Goal: Information Seeking & Learning: Learn about a topic

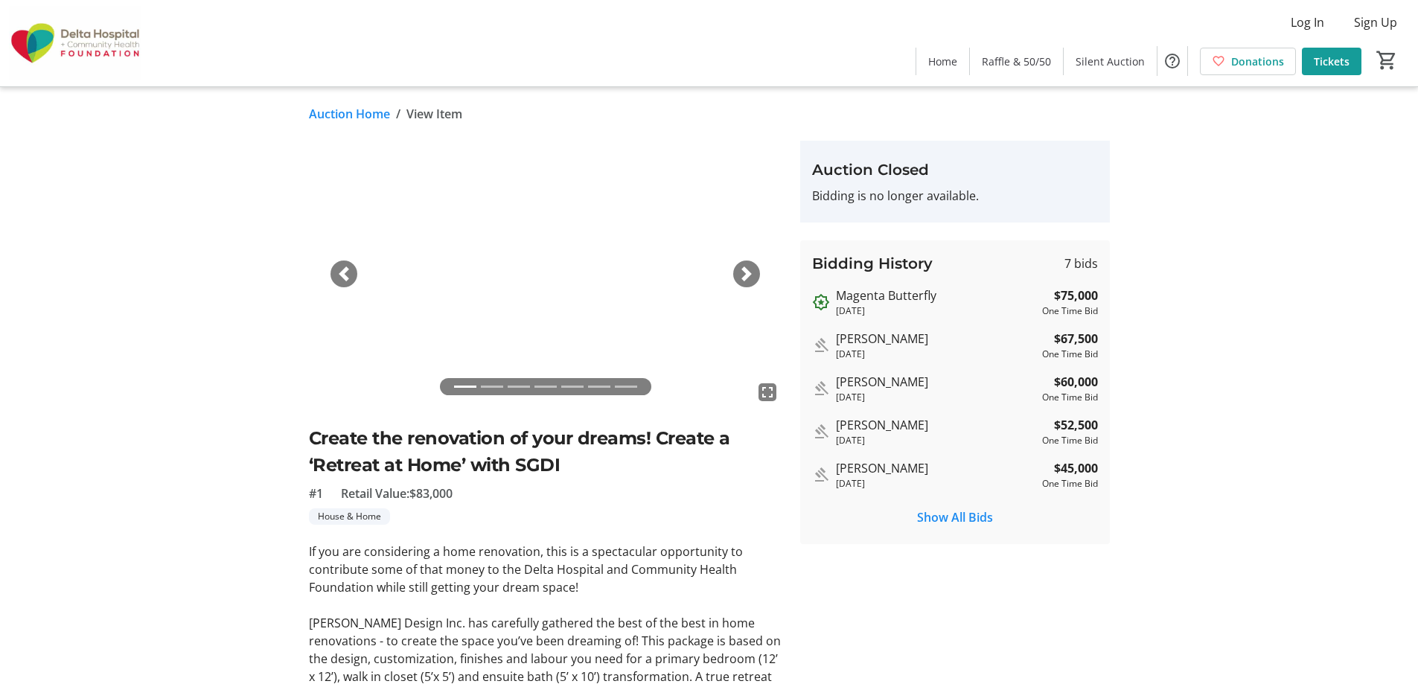
click at [743, 271] on span "button" at bounding box center [746, 273] width 15 height 15
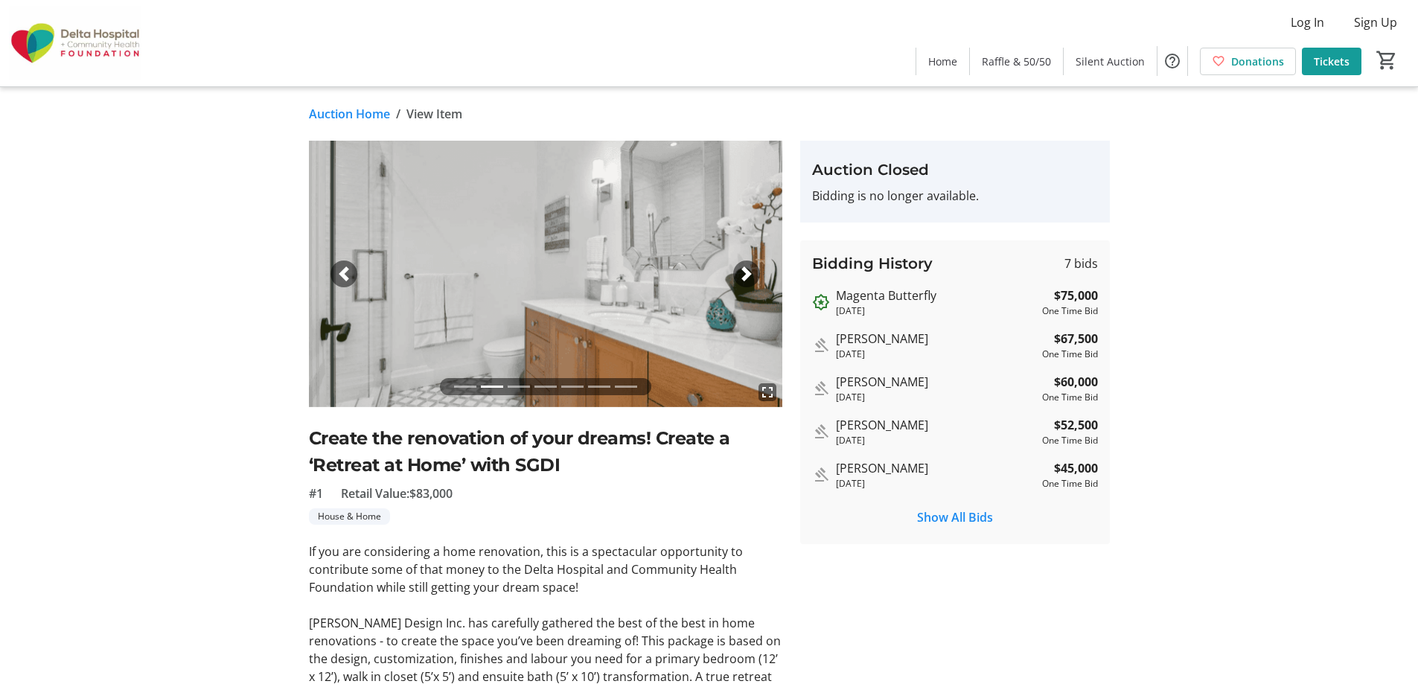
click at [743, 271] on span "button" at bounding box center [746, 273] width 15 height 15
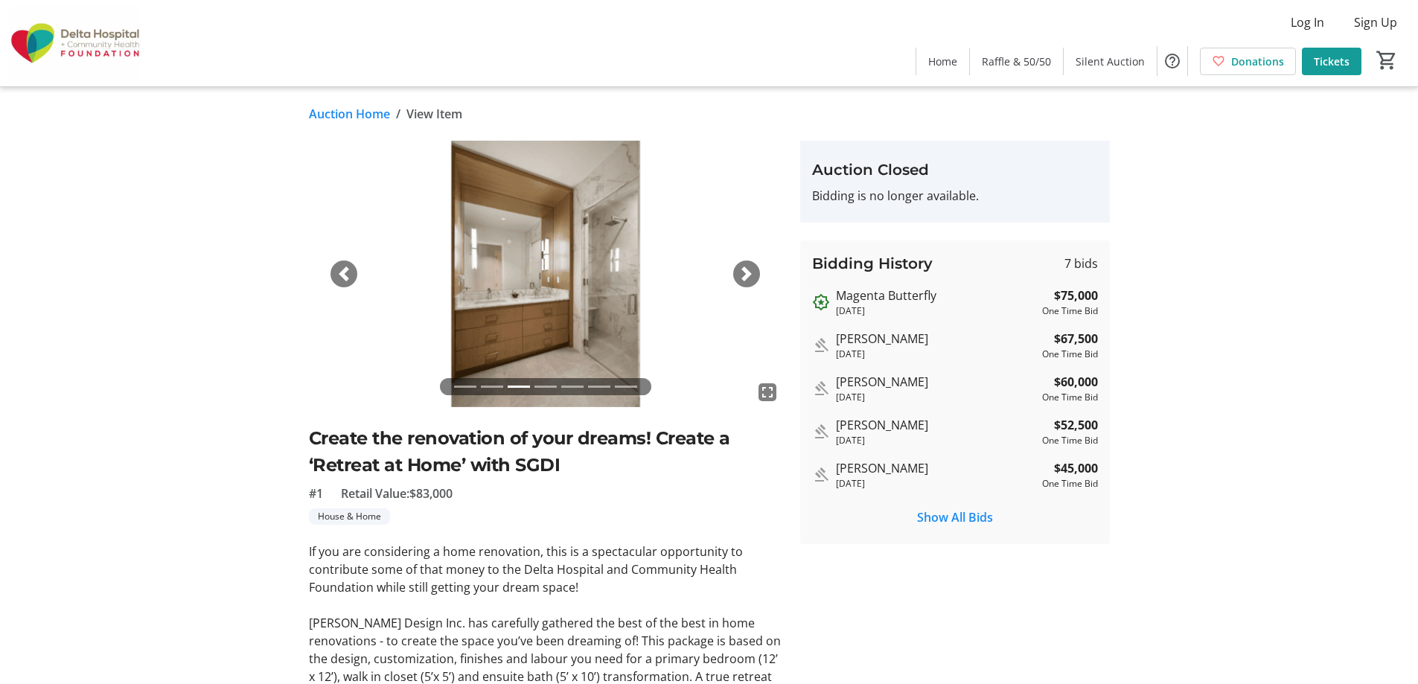
click at [743, 271] on span "button" at bounding box center [746, 273] width 15 height 15
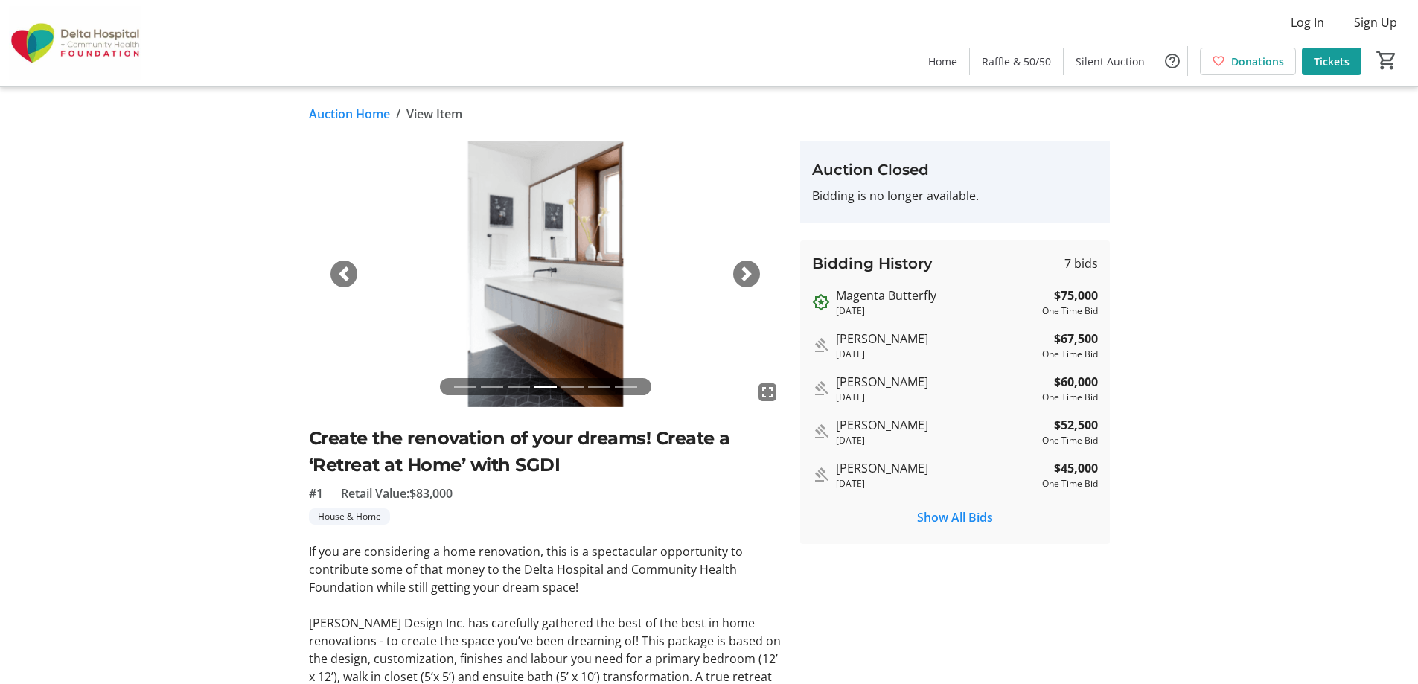
click at [743, 271] on span "button" at bounding box center [746, 273] width 15 height 15
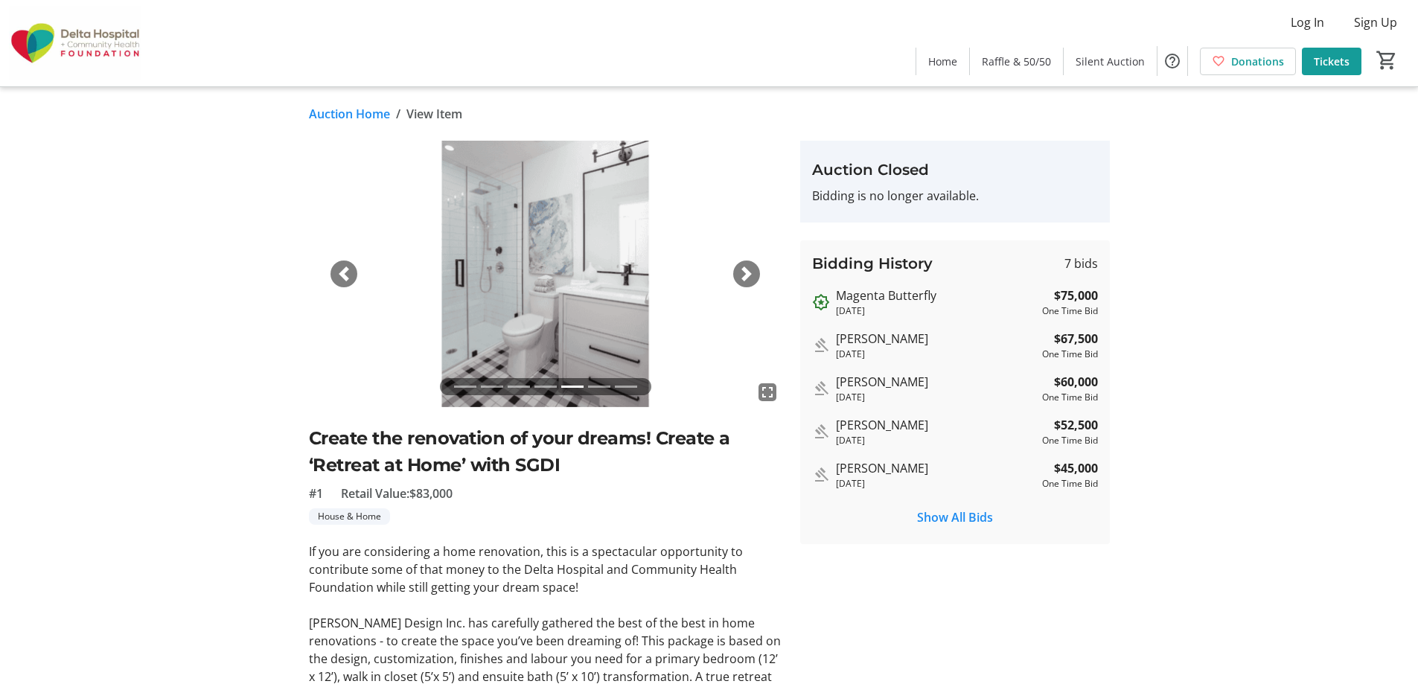
click at [743, 271] on span "button" at bounding box center [746, 273] width 15 height 15
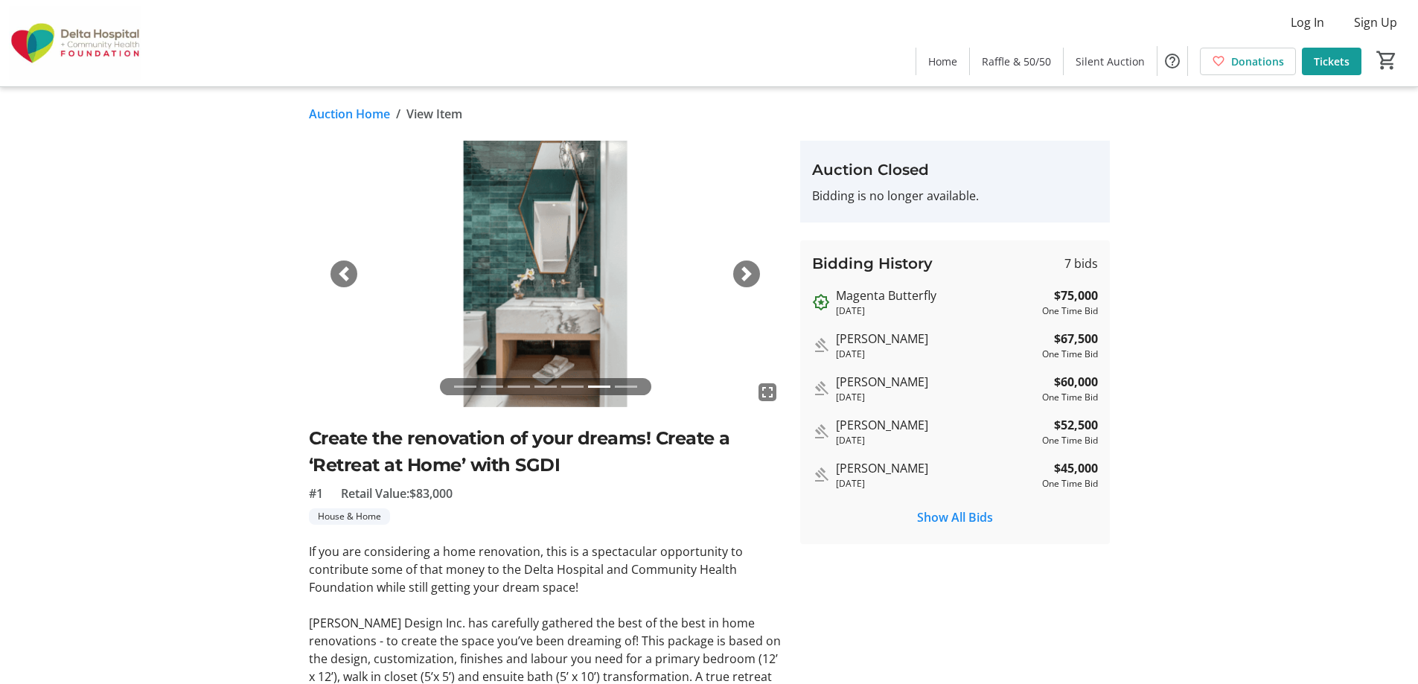
click at [743, 271] on span "button" at bounding box center [746, 273] width 15 height 15
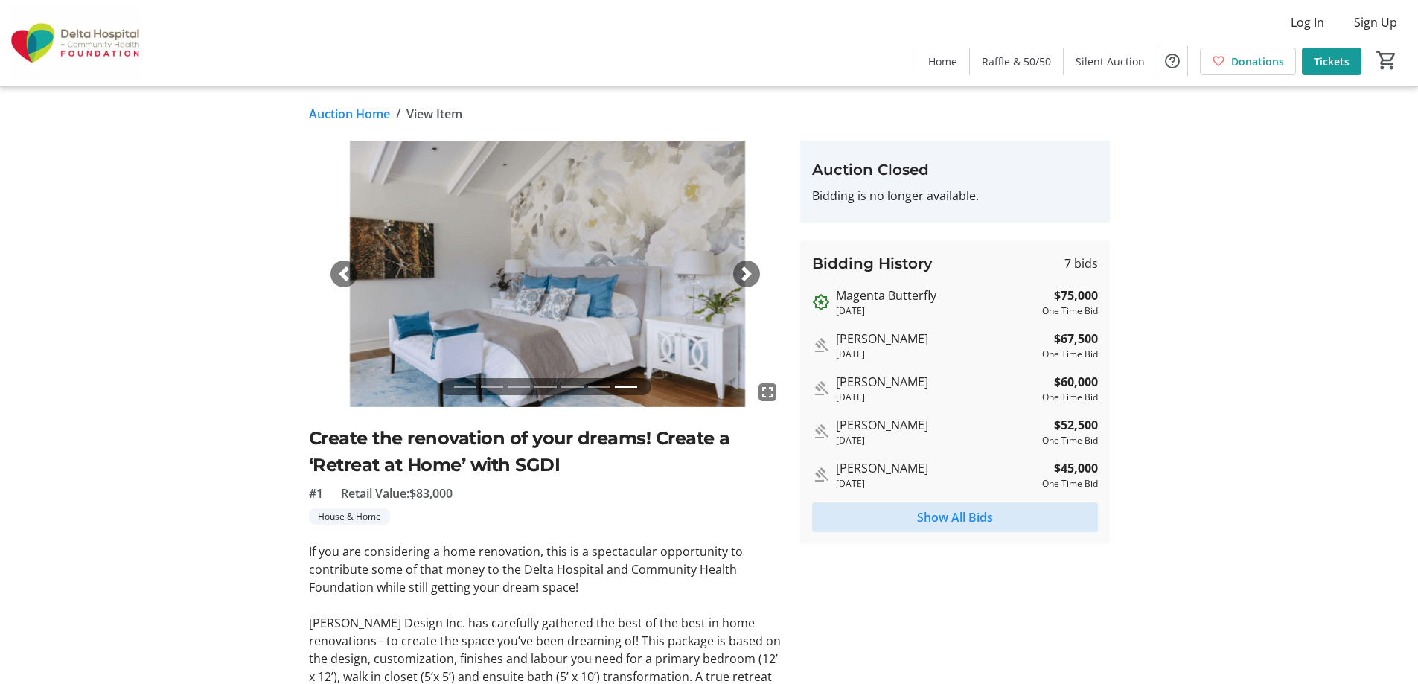
click at [927, 515] on span "Show All Bids" at bounding box center [955, 517] width 76 height 18
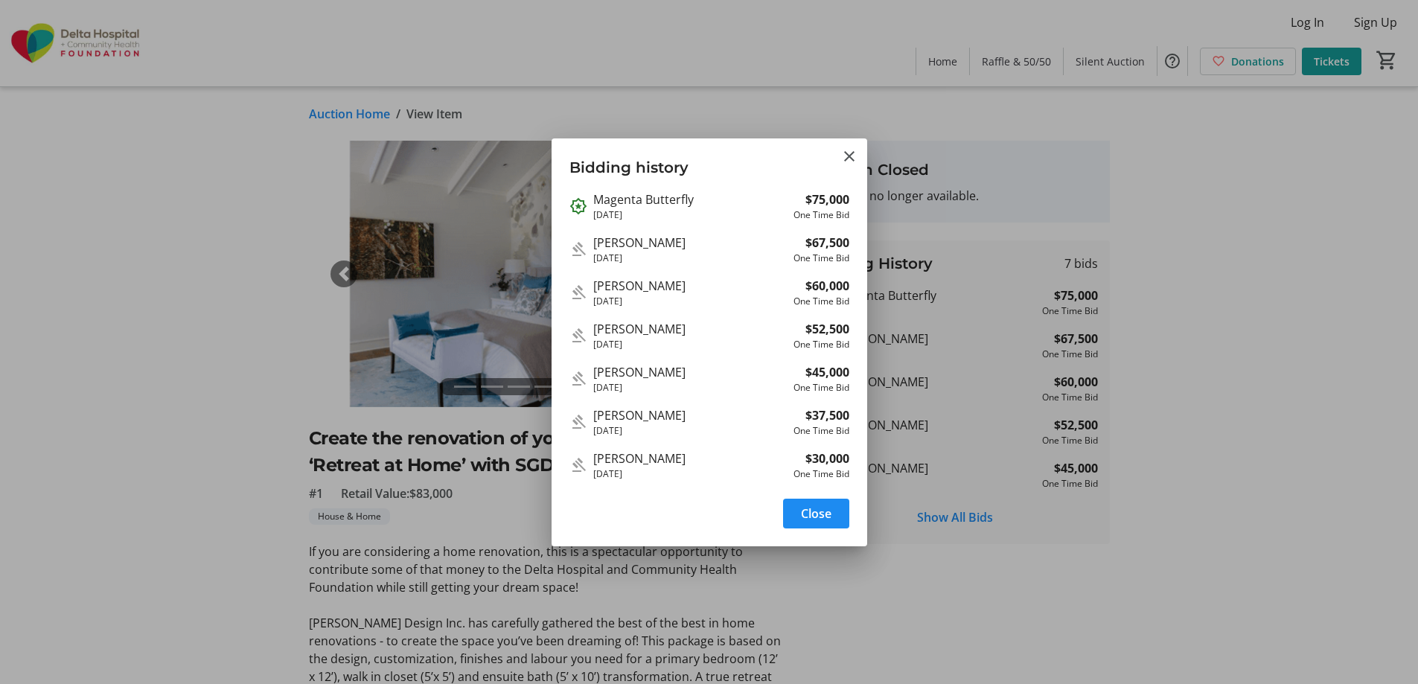
drag, startPoint x: 686, startPoint y: 284, endPoint x: 590, endPoint y: 290, distance: 96.9
click at [590, 290] on div "[PERSON_NAME] [DATE] $60,000 One Time Bid" at bounding box center [709, 292] width 280 height 31
drag, startPoint x: 694, startPoint y: 202, endPoint x: 583, endPoint y: 202, distance: 110.9
click at [583, 202] on div "Magenta Butterfly [DATE] $75,000 One Time Bid" at bounding box center [709, 206] width 280 height 31
drag, startPoint x: 666, startPoint y: 243, endPoint x: 594, endPoint y: 247, distance: 72.3
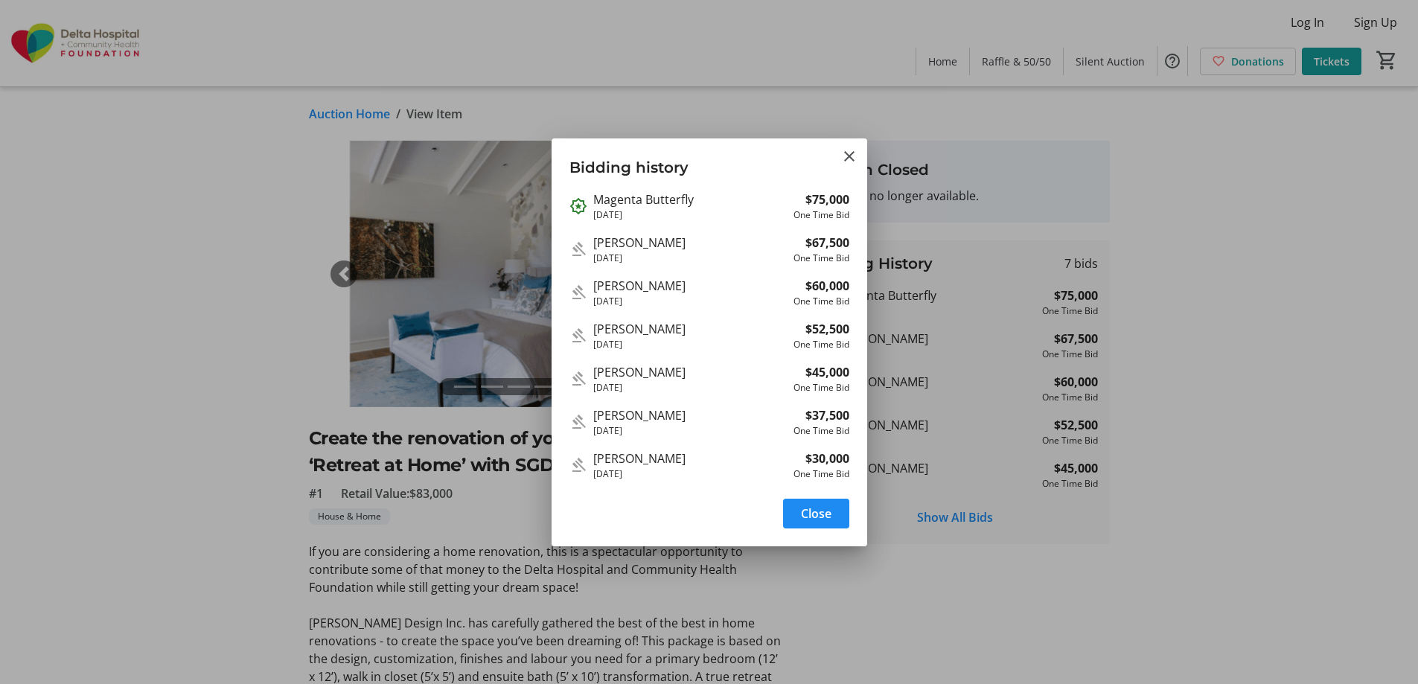
click at [594, 247] on div "[PERSON_NAME]" at bounding box center [690, 243] width 194 height 18
click at [846, 151] on mat-icon "Close" at bounding box center [849, 156] width 18 height 18
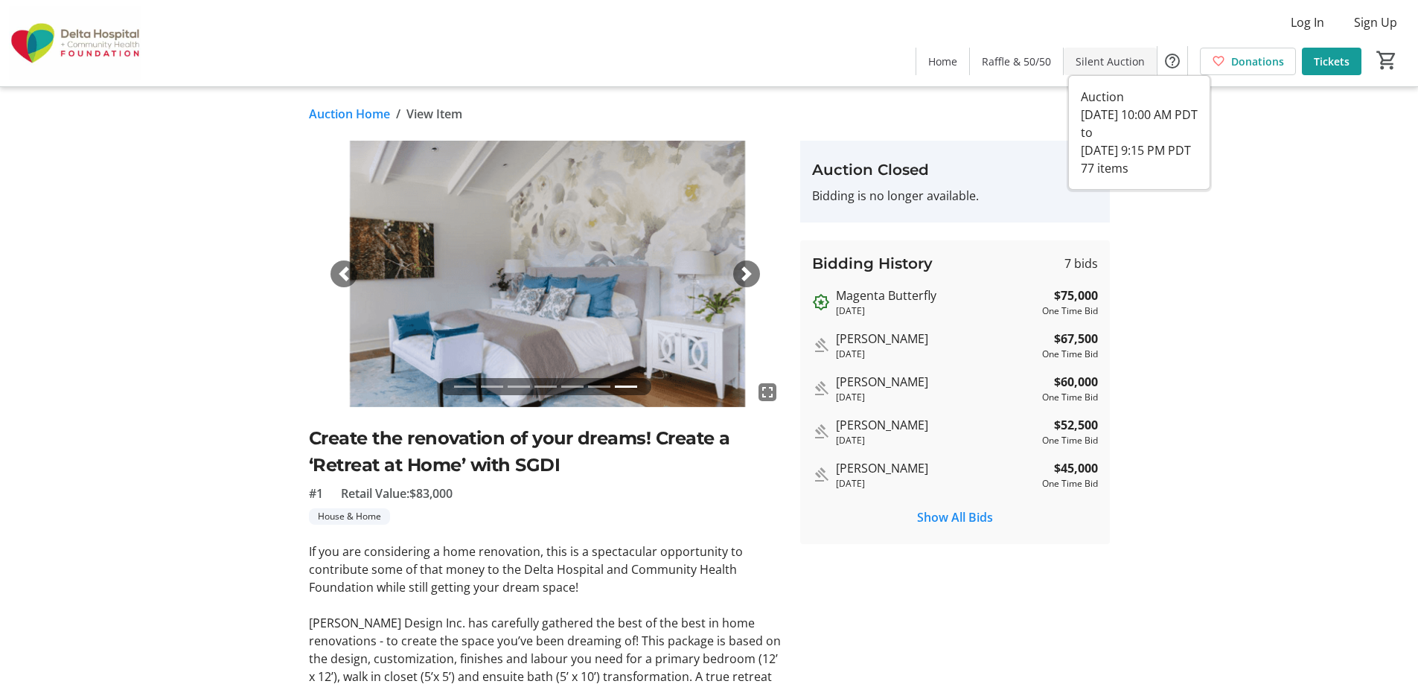
click at [1087, 57] on span "Silent Auction" at bounding box center [1110, 62] width 69 height 16
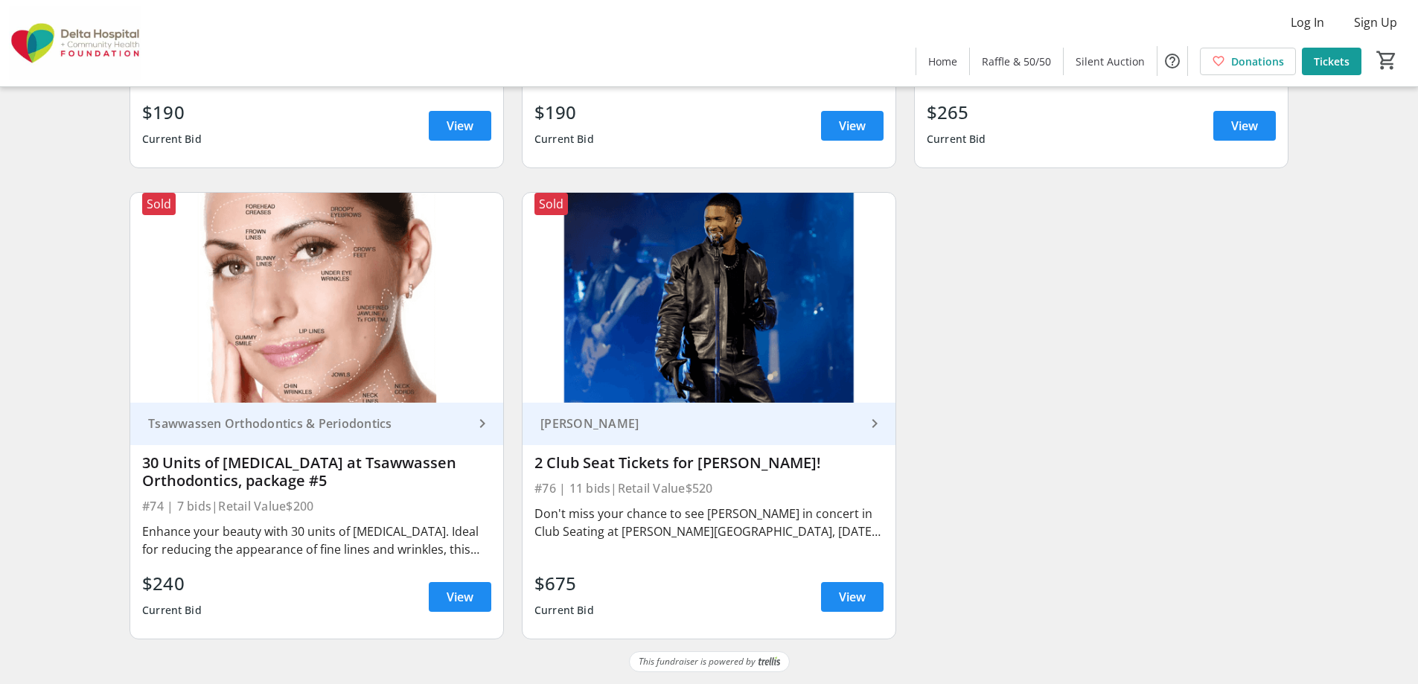
scroll to position [11700, 0]
